Goal: Transaction & Acquisition: Book appointment/travel/reservation

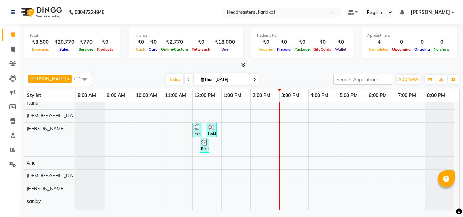
scroll to position [113, 0]
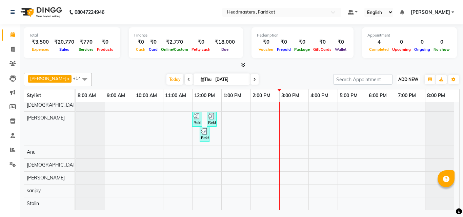
click at [410, 79] on span "ADD NEW" at bounding box center [409, 79] width 20 height 5
click at [385, 107] on link "Add Expense" at bounding box center [393, 110] width 54 height 9
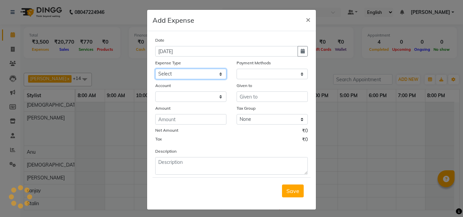
click at [176, 74] on select "Select Advance Salary Bank charges Car maintenance Cash transfer to bank Cash t…" at bounding box center [190, 74] width 71 height 11
select select "17185"
click at [155, 69] on select "Select Advance Salary Bank charges Car maintenance Cash transfer to bank Cash t…" at bounding box center [190, 74] width 71 height 11
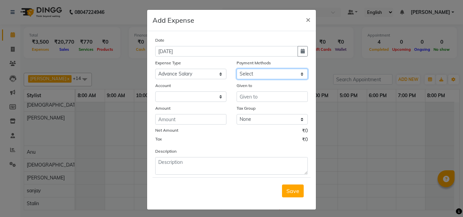
click at [251, 71] on select "Select UPI CARD Complimentary Voucher Wallet Package Prepaid Cash" at bounding box center [272, 74] width 71 height 11
select select "116"
click at [237, 69] on select "Select UPI CARD Complimentary Voucher Wallet Package Prepaid Cash" at bounding box center [272, 74] width 71 height 11
select select "7068"
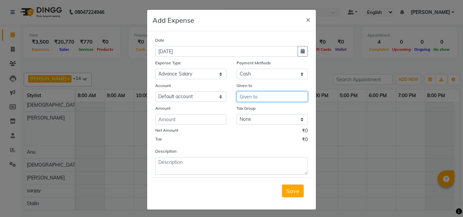
click at [246, 95] on input "text" at bounding box center [272, 97] width 71 height 11
type input "muskaan"
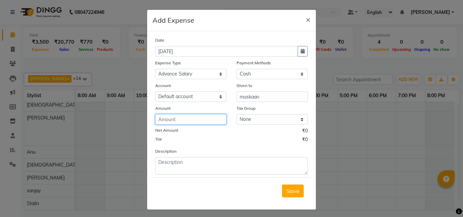
click at [191, 119] on input "number" at bounding box center [190, 119] width 71 height 11
type input "1000"
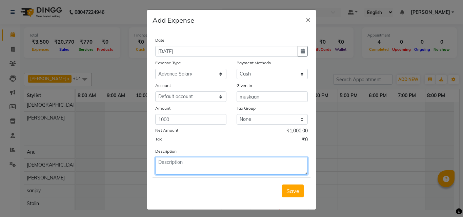
click at [200, 168] on textarea at bounding box center [231, 166] width 153 height 18
type textarea "adv. salary"
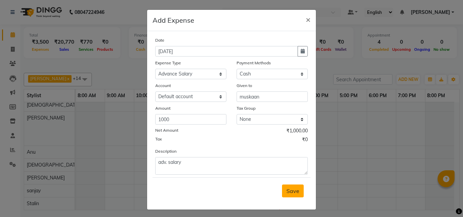
click at [293, 192] on span "Save" at bounding box center [293, 191] width 13 height 7
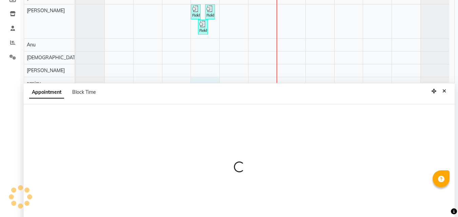
scroll to position [128, 0]
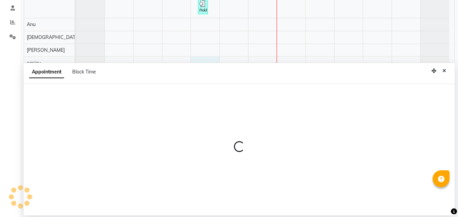
select select "84198"
select select "tentative"
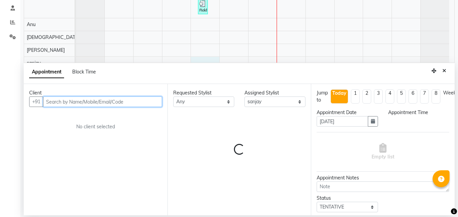
select select "720"
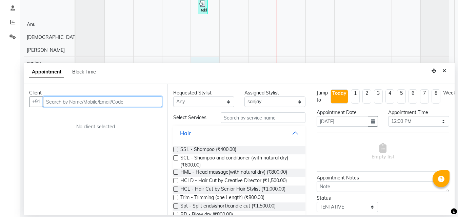
click at [102, 103] on input "text" at bounding box center [102, 102] width 119 height 11
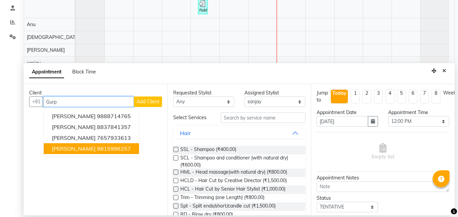
click at [112, 149] on button "[PERSON_NAME] 9815996257" at bounding box center [91, 149] width 95 height 11
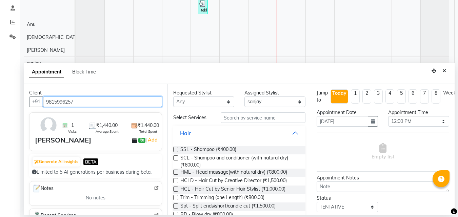
type input "9815996257"
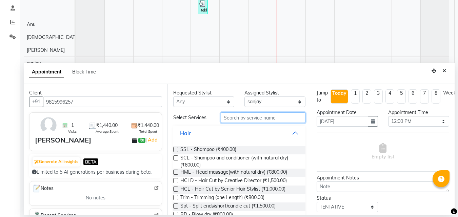
click at [244, 117] on input "text" at bounding box center [263, 118] width 85 height 11
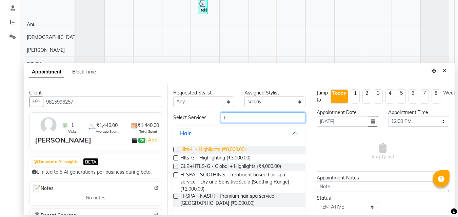
type input "hi"
click at [226, 153] on span "Hlts-L - Highlights (₹8,000.00)" at bounding box center [212, 150] width 65 height 8
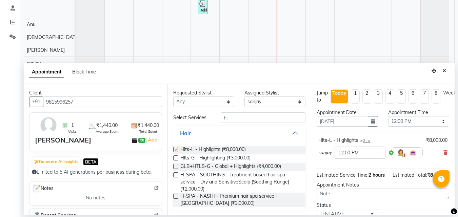
checkbox input "false"
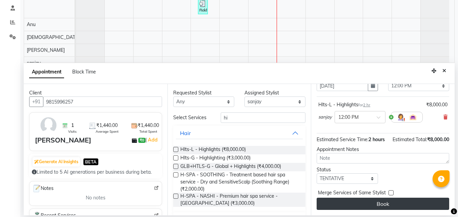
click at [371, 198] on button "Book" at bounding box center [383, 204] width 133 height 12
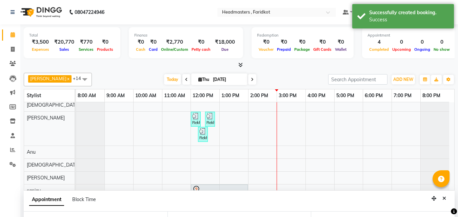
scroll to position [140, 0]
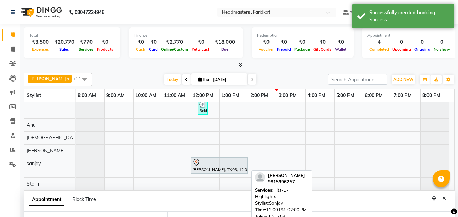
click at [223, 162] on div at bounding box center [219, 163] width 54 height 8
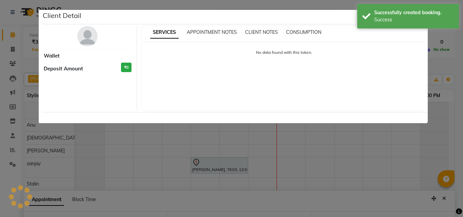
select select "7"
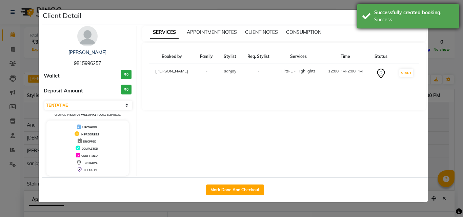
click at [437, 23] on div "Successfully created booking. Success" at bounding box center [409, 16] width 102 height 24
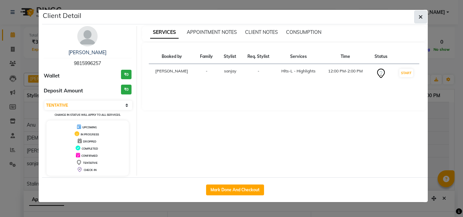
click at [420, 17] on icon "button" at bounding box center [421, 16] width 4 height 5
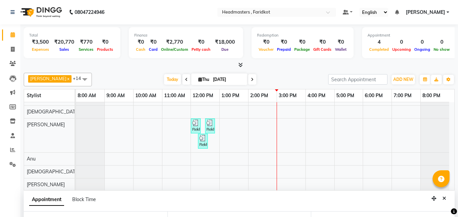
scroll to position [0, 0]
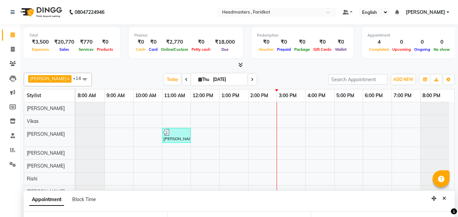
click at [239, 106] on div "[PERSON_NAME], TK01, 11:00 AM-12:00 PM, MSG-SWE60 - Swedish Massage - 60 Mins R…" at bounding box center [265, 216] width 379 height 228
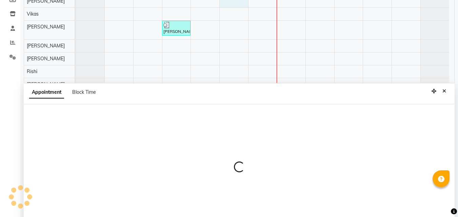
select select "76900"
select select "tentative"
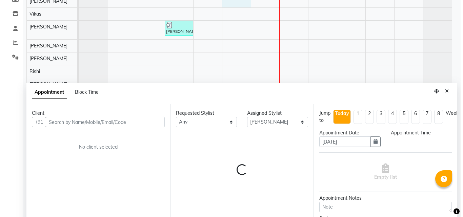
scroll to position [128, 0]
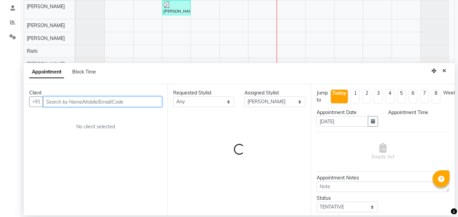
select select "780"
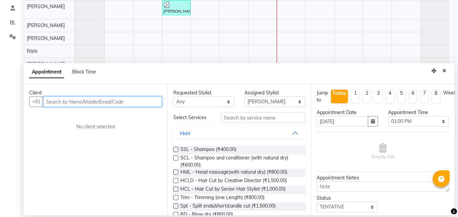
click at [108, 105] on input "text" at bounding box center [102, 102] width 119 height 11
type input "7973858191"
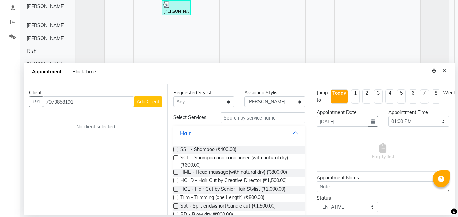
click at [148, 100] on span "Add Client" at bounding box center [148, 102] width 23 height 6
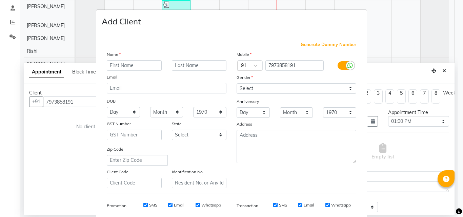
click at [121, 67] on input "text" at bounding box center [134, 65] width 55 height 11
click at [137, 65] on input "text" at bounding box center [134, 65] width 55 height 11
type input "[PERSON_NAME]"
click at [277, 81] on div "Gender" at bounding box center [297, 78] width 130 height 9
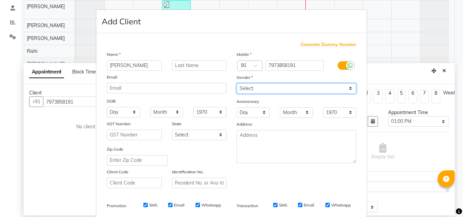
click at [273, 89] on select "Select [DEMOGRAPHIC_DATA] [DEMOGRAPHIC_DATA] Other Prefer Not To Say" at bounding box center [297, 88] width 120 height 11
select select "[DEMOGRAPHIC_DATA]"
click at [237, 83] on select "Select [DEMOGRAPHIC_DATA] [DEMOGRAPHIC_DATA] Other Prefer Not To Say" at bounding box center [297, 88] width 120 height 11
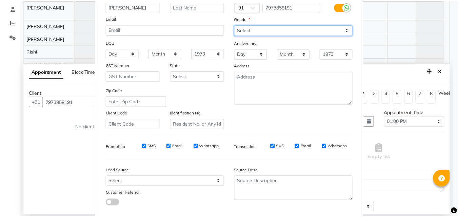
scroll to position [96, 0]
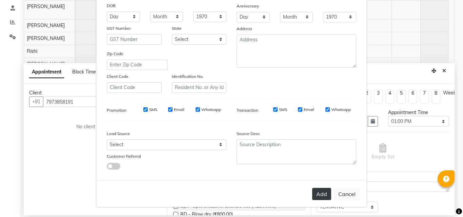
click at [320, 194] on button "Add" at bounding box center [321, 194] width 19 height 12
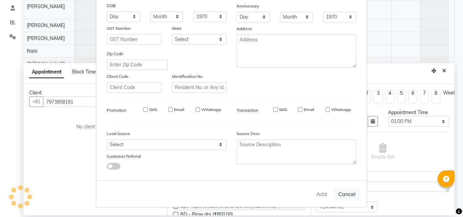
select select
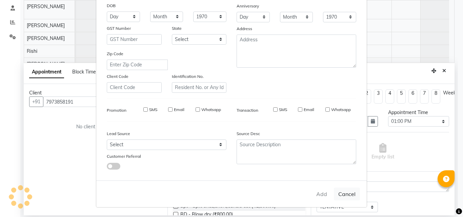
select select
checkbox input "false"
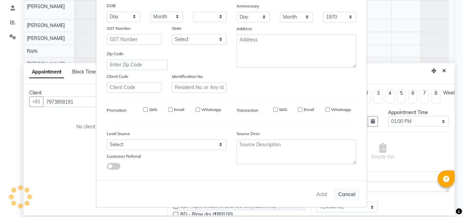
checkbox input "false"
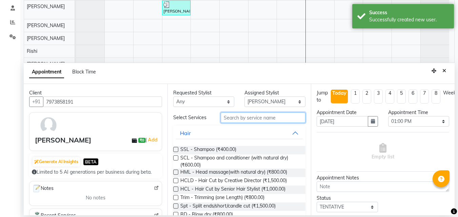
drag, startPoint x: 269, startPoint y: 117, endPoint x: 270, endPoint y: 124, distance: 6.5
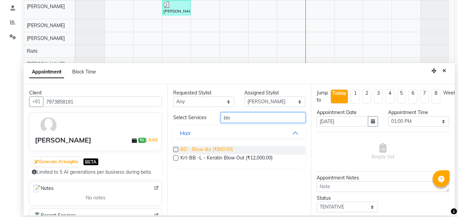
type input "blo"
click at [193, 150] on span "BD - Blow dry (₹800.00)" at bounding box center [206, 150] width 53 height 8
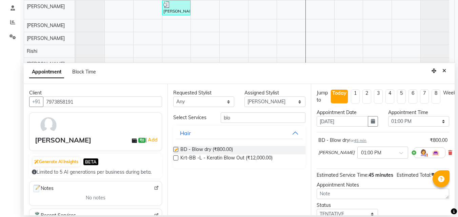
checkbox input "false"
click at [243, 122] on input "blo" at bounding box center [263, 118] width 85 height 11
type input "b"
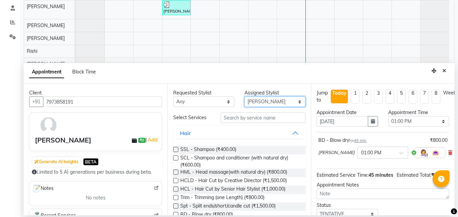
click at [266, 99] on select "Select [PERSON_NAME] [PERSON_NAME] [PERSON_NAME] [PERSON_NAME] [PERSON_NAME] [P…" at bounding box center [275, 102] width 61 height 11
select select "71450"
click at [245, 97] on select "Select [PERSON_NAME] [PERSON_NAME] [PERSON_NAME] [PERSON_NAME] [PERSON_NAME] [P…" at bounding box center [275, 102] width 61 height 11
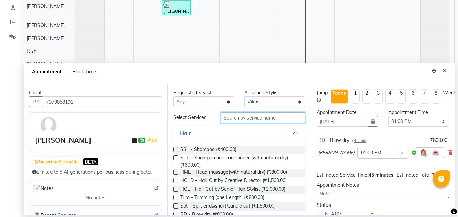
click at [273, 117] on input "text" at bounding box center [263, 118] width 85 height 11
click at [282, 121] on input "text" at bounding box center [263, 118] width 85 height 11
drag, startPoint x: 225, startPoint y: 118, endPoint x: 270, endPoint y: 117, distance: 45.1
click at [270, 117] on input "text" at bounding box center [263, 118] width 85 height 11
drag, startPoint x: 276, startPoint y: 118, endPoint x: 222, endPoint y: 118, distance: 53.9
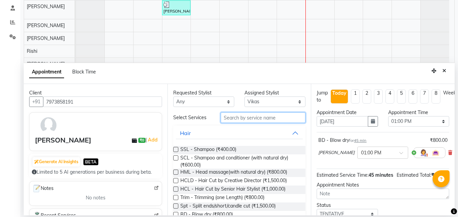
click at [222, 118] on input "text" at bounding box center [263, 118] width 85 height 11
drag, startPoint x: 228, startPoint y: 119, endPoint x: 303, endPoint y: 118, distance: 75.7
click at [303, 118] on div at bounding box center [263, 118] width 95 height 11
click at [267, 119] on input "text" at bounding box center [263, 118] width 85 height 11
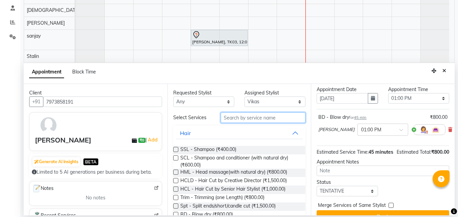
scroll to position [0, 0]
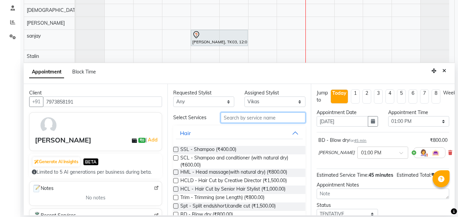
click at [234, 114] on input "text" at bounding box center [263, 118] width 85 height 11
click at [238, 122] on input "text" at bounding box center [263, 118] width 85 height 11
drag, startPoint x: 281, startPoint y: 117, endPoint x: 233, endPoint y: 113, distance: 47.6
click at [233, 113] on input "text" at bounding box center [263, 118] width 85 height 11
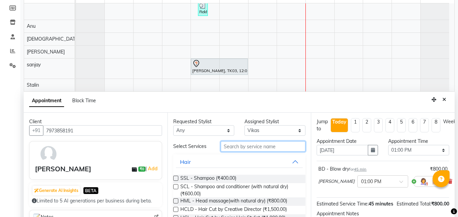
scroll to position [128, 0]
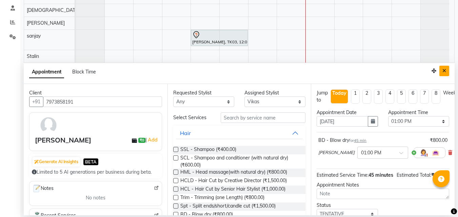
click at [445, 69] on icon "Close" at bounding box center [445, 71] width 4 height 5
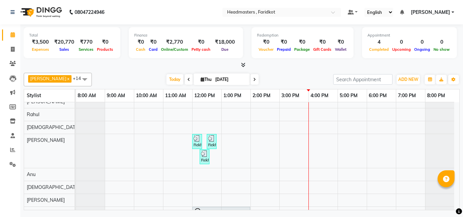
scroll to position [0, 0]
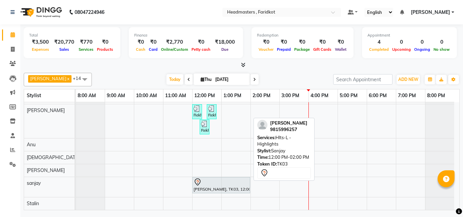
click at [205, 183] on div at bounding box center [221, 182] width 55 height 8
select select "7"
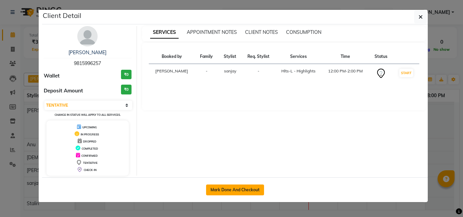
click at [233, 190] on button "Mark Done And Checkout" at bounding box center [235, 190] width 58 height 11
select select "service"
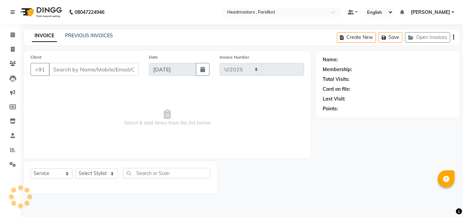
select select "7919"
type input "1138"
type input "9815996257"
select select "84198"
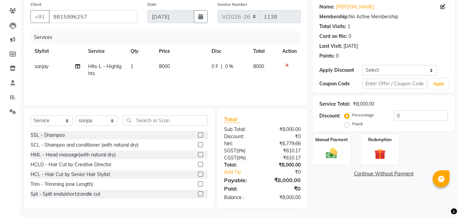
scroll to position [54, 0]
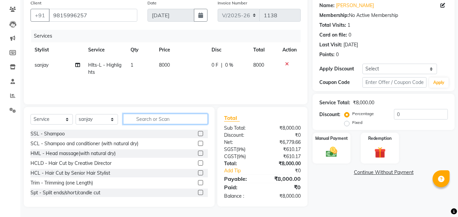
click at [158, 116] on input "text" at bounding box center [165, 119] width 85 height 11
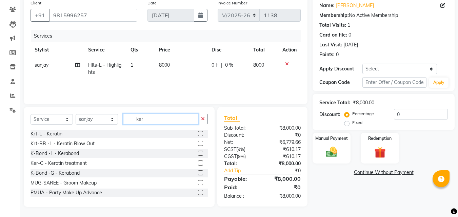
scroll to position [54, 0]
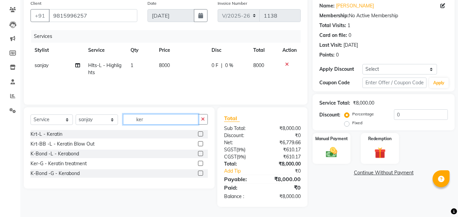
type input "ker"
click at [200, 133] on label at bounding box center [200, 134] width 5 height 5
click at [200, 133] on input "checkbox" at bounding box center [200, 134] width 4 height 4
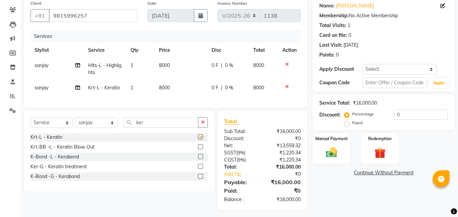
checkbox input "false"
click at [170, 62] on td "8000" at bounding box center [181, 69] width 53 height 22
select select "84198"
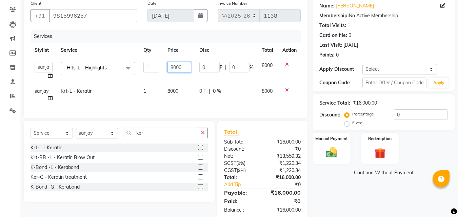
drag, startPoint x: 180, startPoint y: 65, endPoint x: 184, endPoint y: 72, distance: 8.2
click at [184, 72] on input "8000" at bounding box center [179, 67] width 23 height 11
type input "8"
type input "7000"
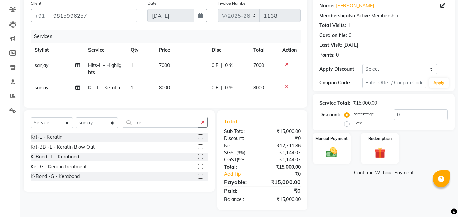
click at [174, 93] on td "8000" at bounding box center [181, 87] width 53 height 15
select select "84198"
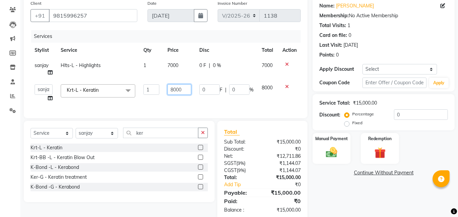
click at [186, 91] on input "8000" at bounding box center [179, 89] width 23 height 11
type input "8"
type input "7000"
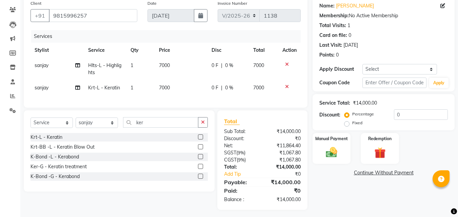
click at [327, 204] on div "Name: [PERSON_NAME] Membership: No Active Membership Total Visits: 1 Card on fi…" at bounding box center [386, 103] width 147 height 213
click at [408, 115] on input "0" at bounding box center [421, 115] width 54 height 11
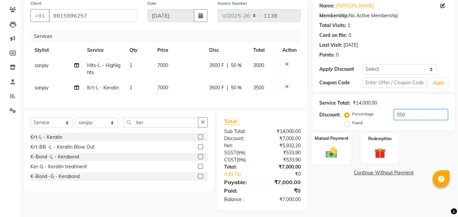
type input "050"
click at [332, 156] on img at bounding box center [331, 153] width 19 height 14
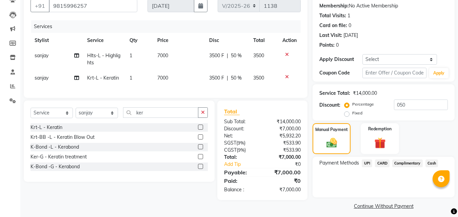
scroll to position [68, 0]
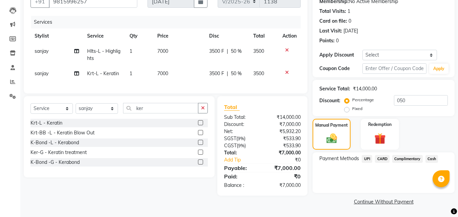
click at [364, 159] on span "UPI" at bounding box center [367, 159] width 11 height 8
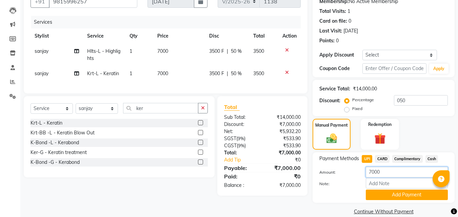
drag, startPoint x: 385, startPoint y: 174, endPoint x: 364, endPoint y: 172, distance: 20.8
click at [364, 172] on div "7000" at bounding box center [407, 172] width 92 height 11
type input "2000"
click at [395, 195] on button "Add Payment" at bounding box center [407, 195] width 82 height 11
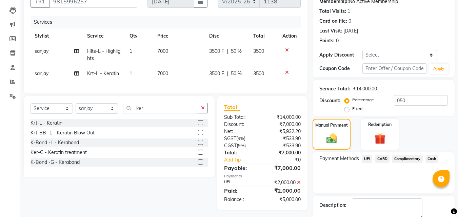
click at [430, 158] on span "Cash" at bounding box center [432, 159] width 13 height 8
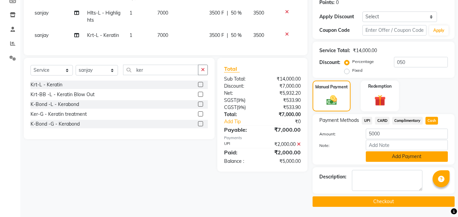
click at [406, 157] on button "Add Payment" at bounding box center [407, 157] width 82 height 11
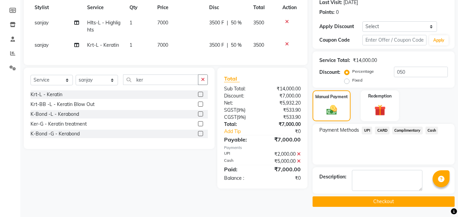
click at [381, 201] on button "Checkout" at bounding box center [384, 202] width 142 height 11
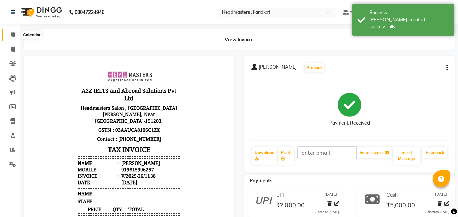
click at [14, 35] on icon at bounding box center [13, 34] width 4 height 5
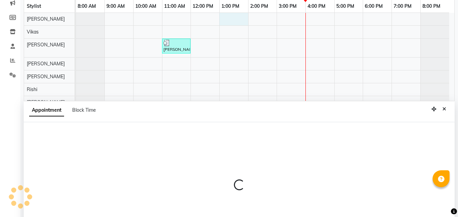
scroll to position [128, 0]
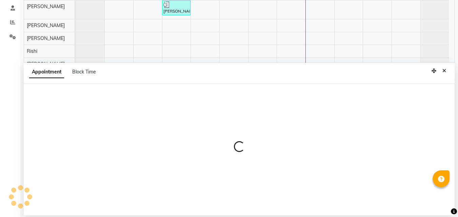
select select "76900"
select select "780"
select select "tentative"
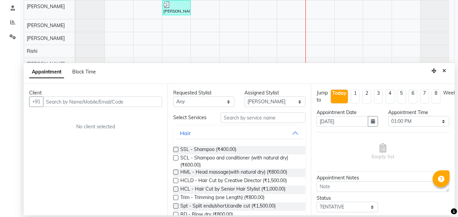
click at [81, 101] on input "text" at bounding box center [102, 102] width 119 height 11
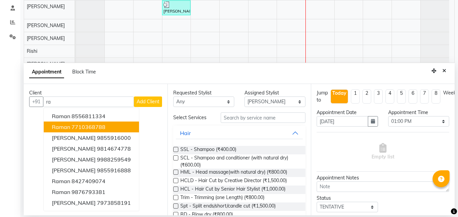
type input "r"
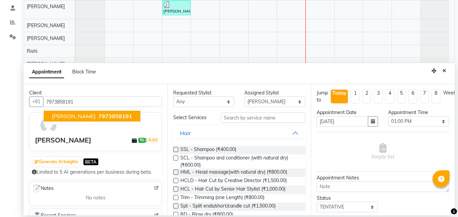
click at [98, 116] on span "7973858191" at bounding box center [115, 116] width 34 height 7
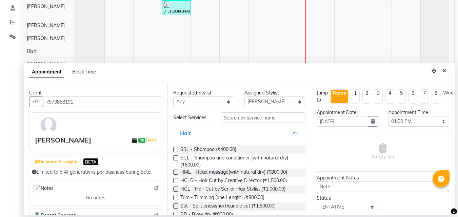
type input "7973858191"
click at [249, 119] on input "text" at bounding box center [263, 118] width 85 height 11
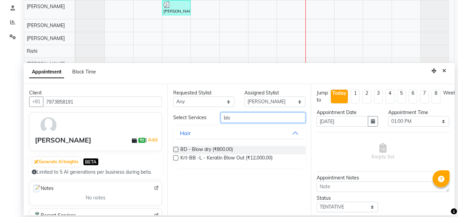
type input "blo"
click at [211, 146] on div "BD - Blow dry (₹800.00) Krt-BB -L - Keratin Blow Out (₹12,000.00)" at bounding box center [239, 155] width 133 height 28
click at [214, 149] on span "BD - Blow dry (₹800.00)" at bounding box center [206, 150] width 53 height 8
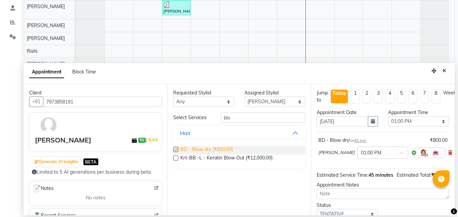
checkbox input "false"
click at [292, 103] on select "Select [PERSON_NAME] [PERSON_NAME] [PERSON_NAME] [PERSON_NAME] [PERSON_NAME] [P…" at bounding box center [275, 102] width 61 height 11
select select "71450"
click at [245, 97] on select "Select [PERSON_NAME] [PERSON_NAME] [PERSON_NAME] [PERSON_NAME] [PERSON_NAME] [P…" at bounding box center [275, 102] width 61 height 11
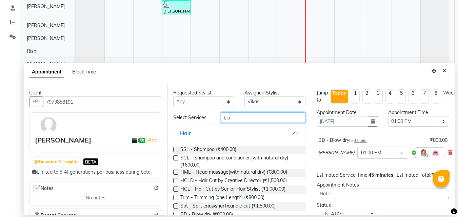
click at [252, 120] on input "blo" at bounding box center [263, 118] width 85 height 11
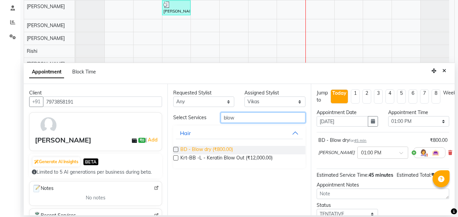
type input "blow"
click at [214, 148] on span "BD - Blow dry (₹800.00)" at bounding box center [206, 150] width 53 height 8
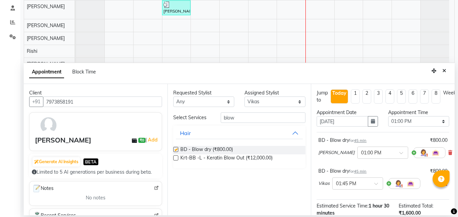
checkbox input "false"
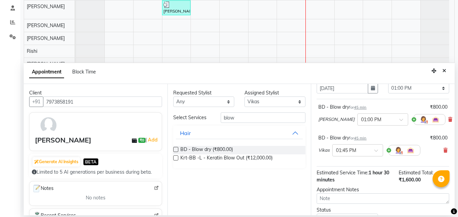
scroll to position [79, 0]
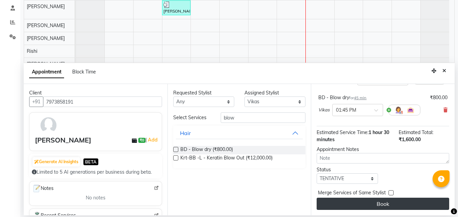
click at [368, 199] on button "Book" at bounding box center [383, 204] width 133 height 12
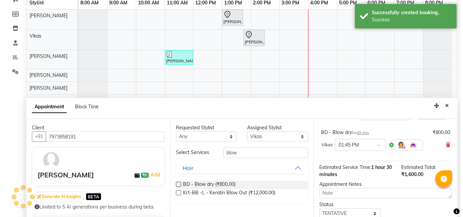
scroll to position [0, 0]
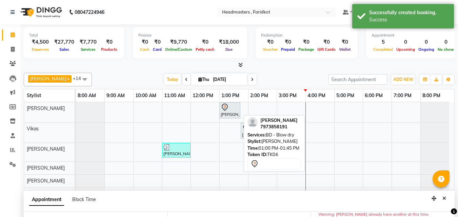
click at [228, 113] on div "[PERSON_NAME], TK04, 01:00 PM-01:45 PM, BD - Blow dry" at bounding box center [230, 110] width 20 height 14
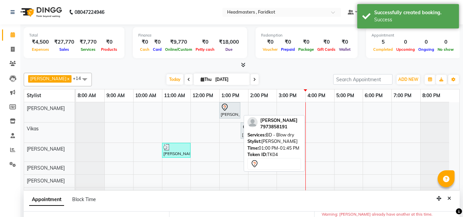
select select "7"
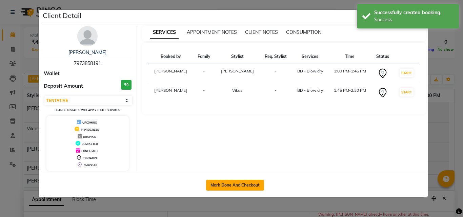
click at [229, 188] on button "Mark Done And Checkout" at bounding box center [235, 185] width 58 height 11
select select "service"
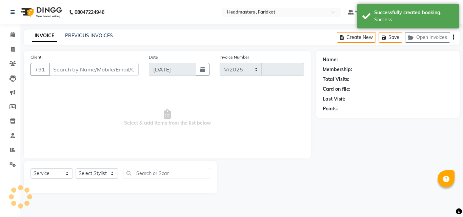
select select "7919"
type input "1139"
type input "7973858191"
select select "76900"
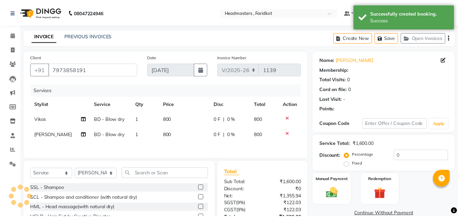
scroll to position [55, 0]
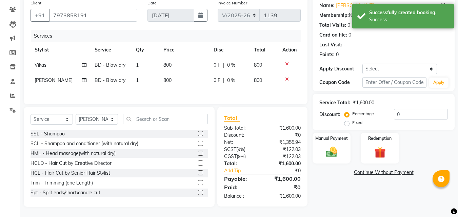
click at [218, 63] on div "0 F | 0 %" at bounding box center [230, 65] width 32 height 7
select select "71450"
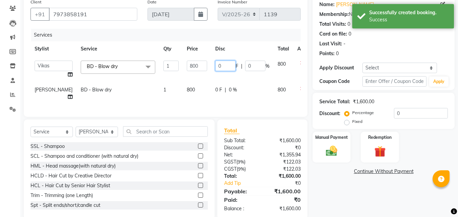
click at [216, 70] on input "0" at bounding box center [225, 66] width 20 height 11
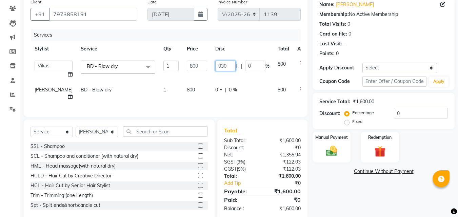
type input "0300"
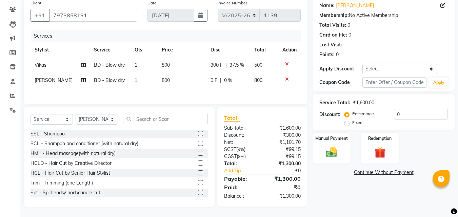
click at [202, 90] on div "Services Stylist Service Qty Price Disc Total Action Vikas BD - Blow dry 1 800 …" at bounding box center [166, 64] width 270 height 68
click at [216, 81] on div "0 F | 0 %" at bounding box center [229, 80] width 36 height 7
select select "76900"
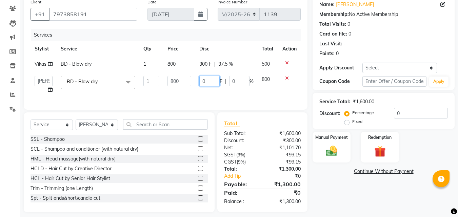
click at [214, 81] on input "0" at bounding box center [209, 81] width 20 height 11
type input "0300"
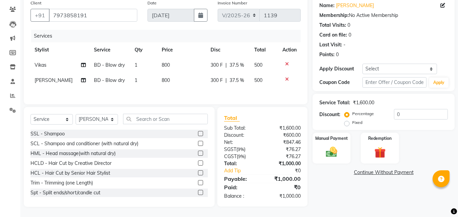
click at [347, 192] on div "Name: [PERSON_NAME] Membership: No Active Membership Total Visits: 0 Card on fi…" at bounding box center [386, 102] width 147 height 211
click at [332, 153] on img at bounding box center [331, 153] width 19 height 14
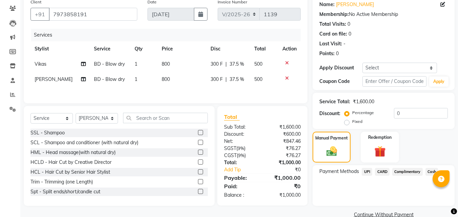
click at [430, 173] on span "Cash" at bounding box center [432, 172] width 13 height 8
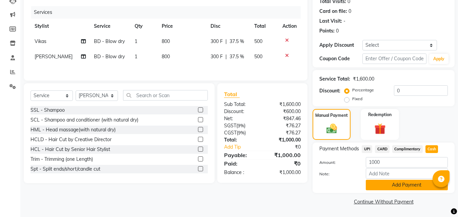
click at [406, 187] on button "Add Payment" at bounding box center [407, 185] width 82 height 11
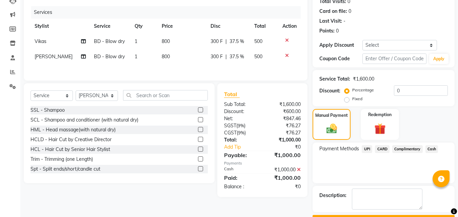
scroll to position [97, 0]
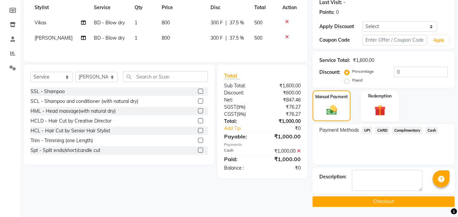
click at [380, 204] on button "Checkout" at bounding box center [384, 202] width 142 height 11
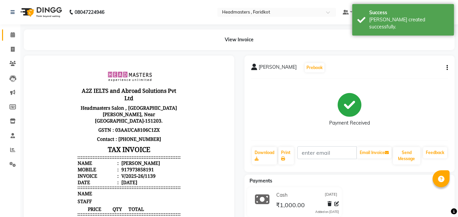
click at [5, 34] on link "Calendar" at bounding box center [10, 35] width 16 height 11
